Goal: Entertainment & Leisure: Consume media (video, audio)

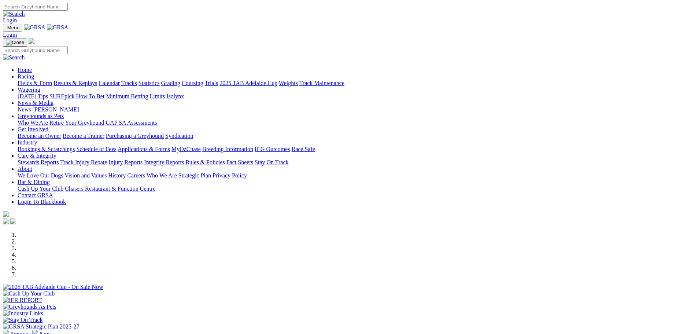
click at [97, 80] on link "Results & Replays" at bounding box center [75, 83] width 44 height 6
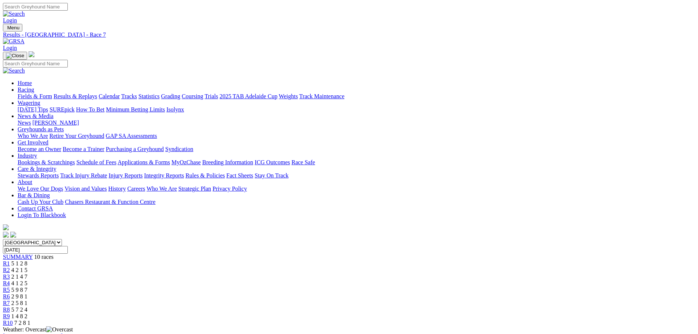
click at [10, 273] on span "R3" at bounding box center [6, 276] width 7 height 6
